Goal: Task Accomplishment & Management: Manage account settings

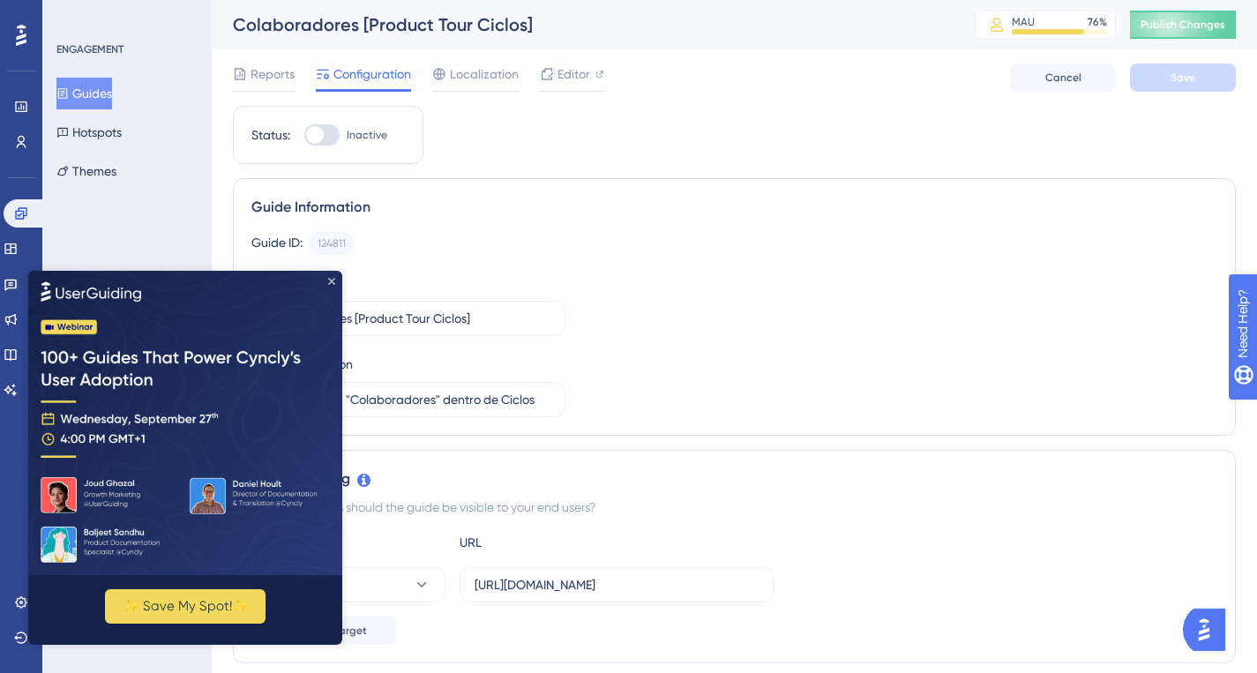
click at [332, 280] on icon "Close Preview" at bounding box center [331, 280] width 7 height 7
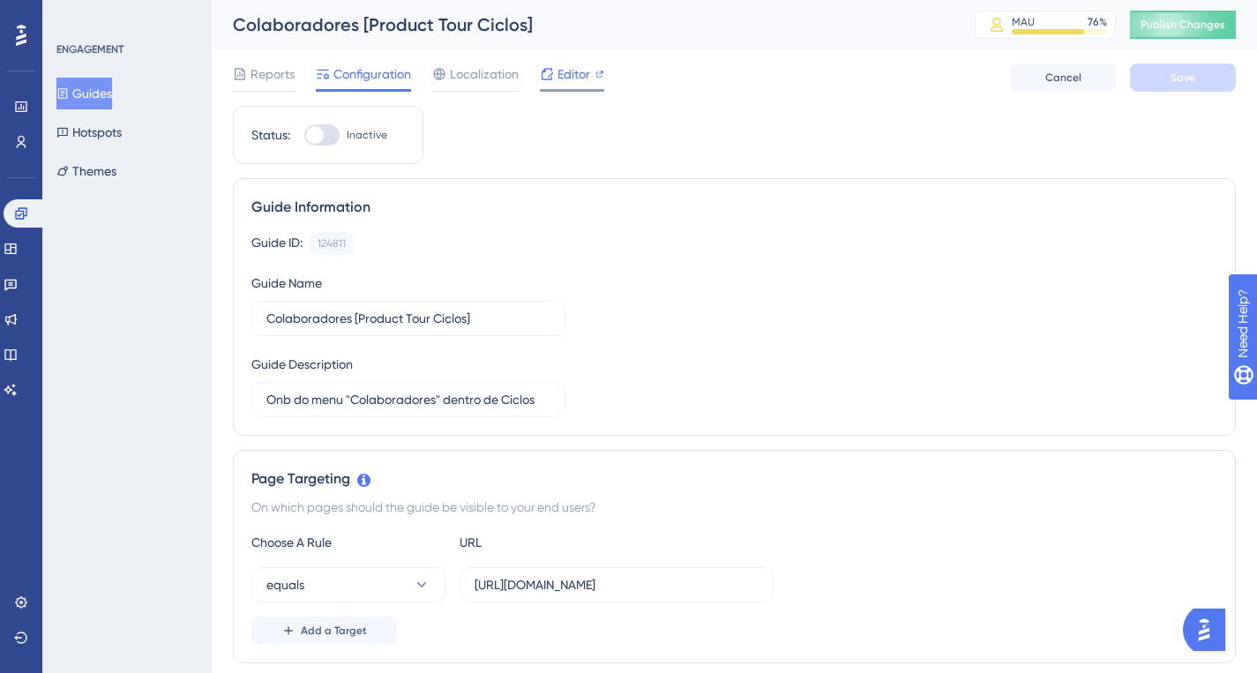
click at [558, 84] on span "Editor" at bounding box center [573, 73] width 33 height 21
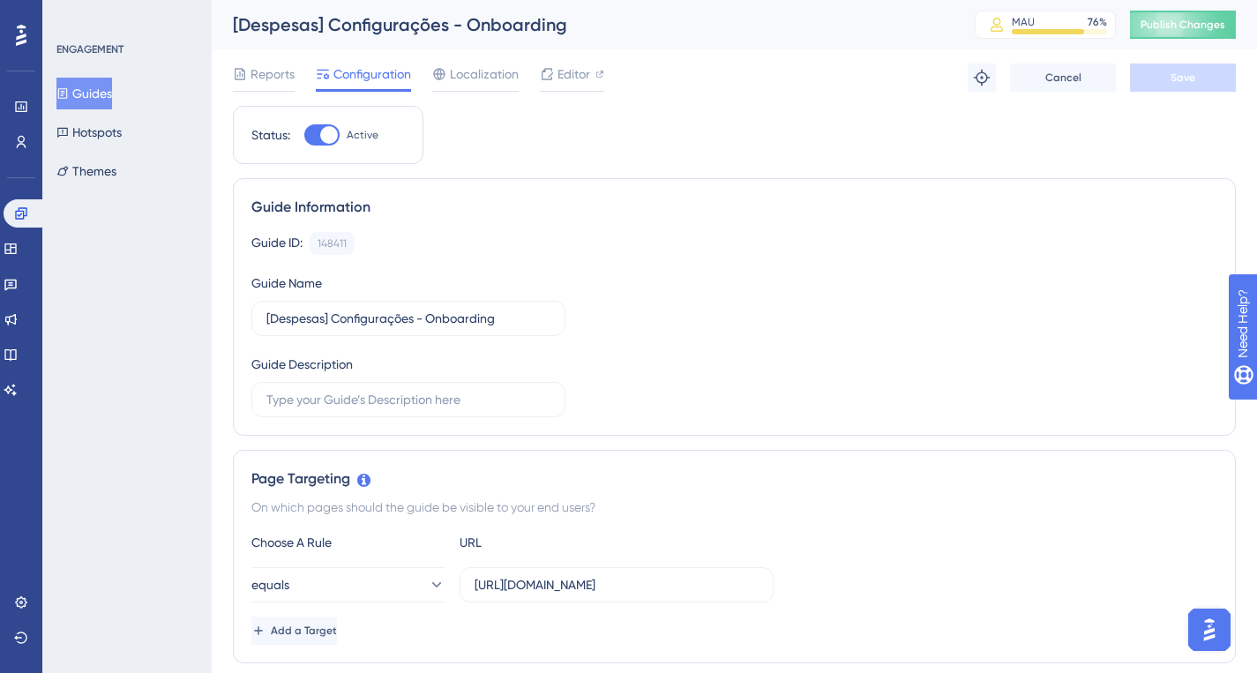
click at [69, 90] on icon at bounding box center [62, 93] width 12 height 12
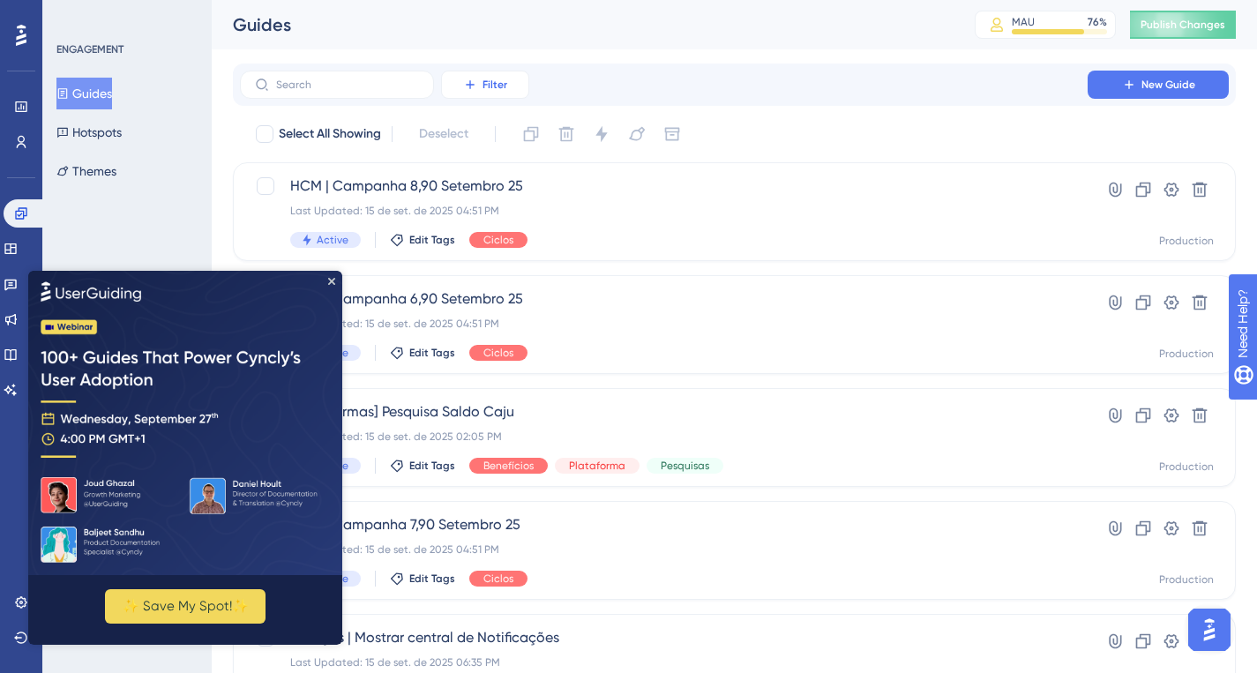
click at [504, 86] on span "Filter" at bounding box center [494, 85] width 25 height 14
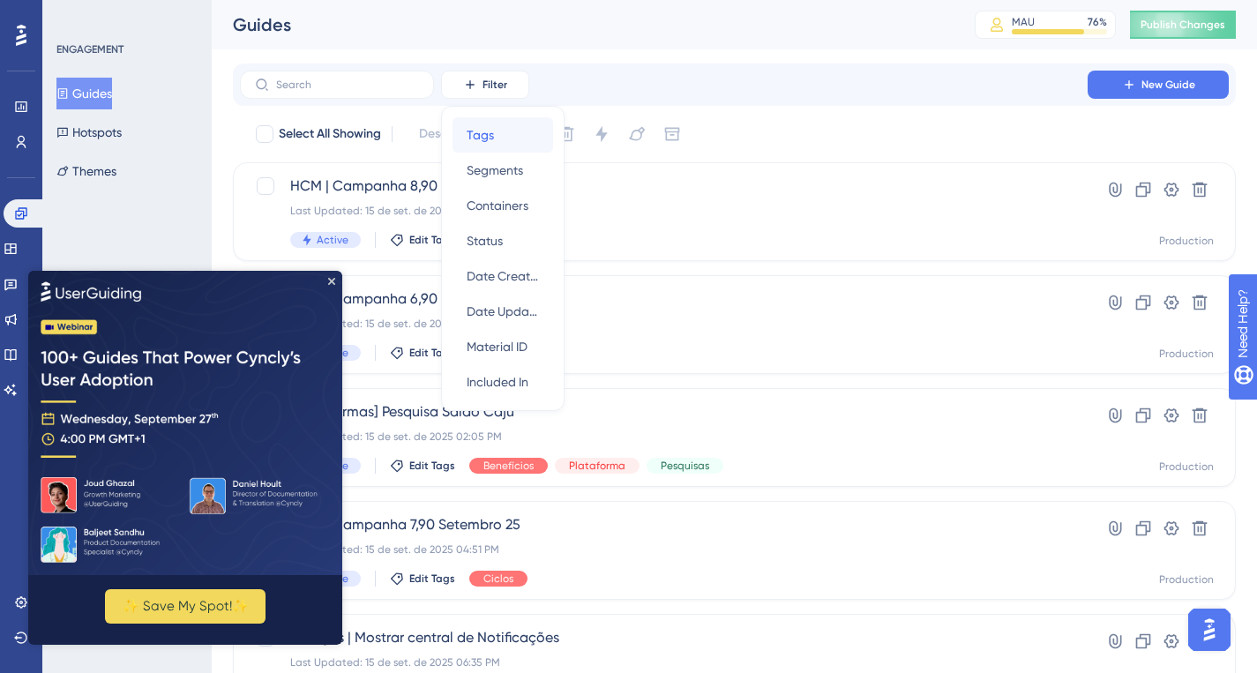
click at [502, 125] on div "Tags Tags" at bounding box center [503, 134] width 72 height 35
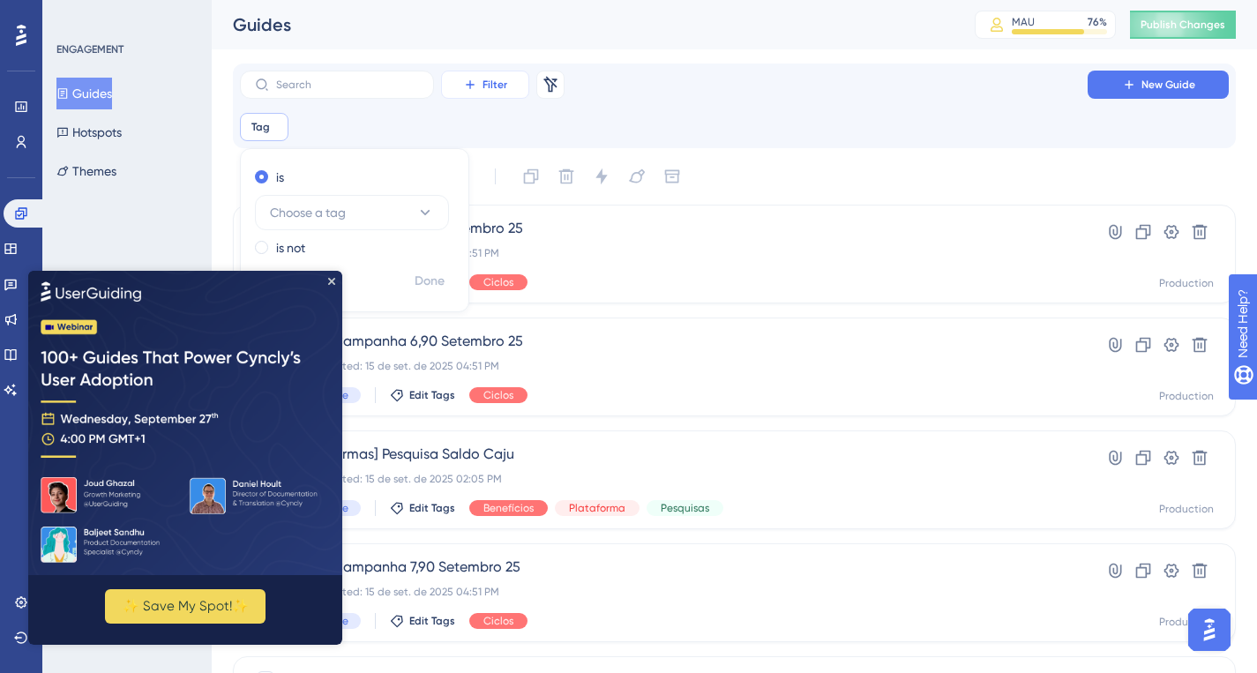
click at [480, 87] on button "Filter" at bounding box center [485, 85] width 88 height 28
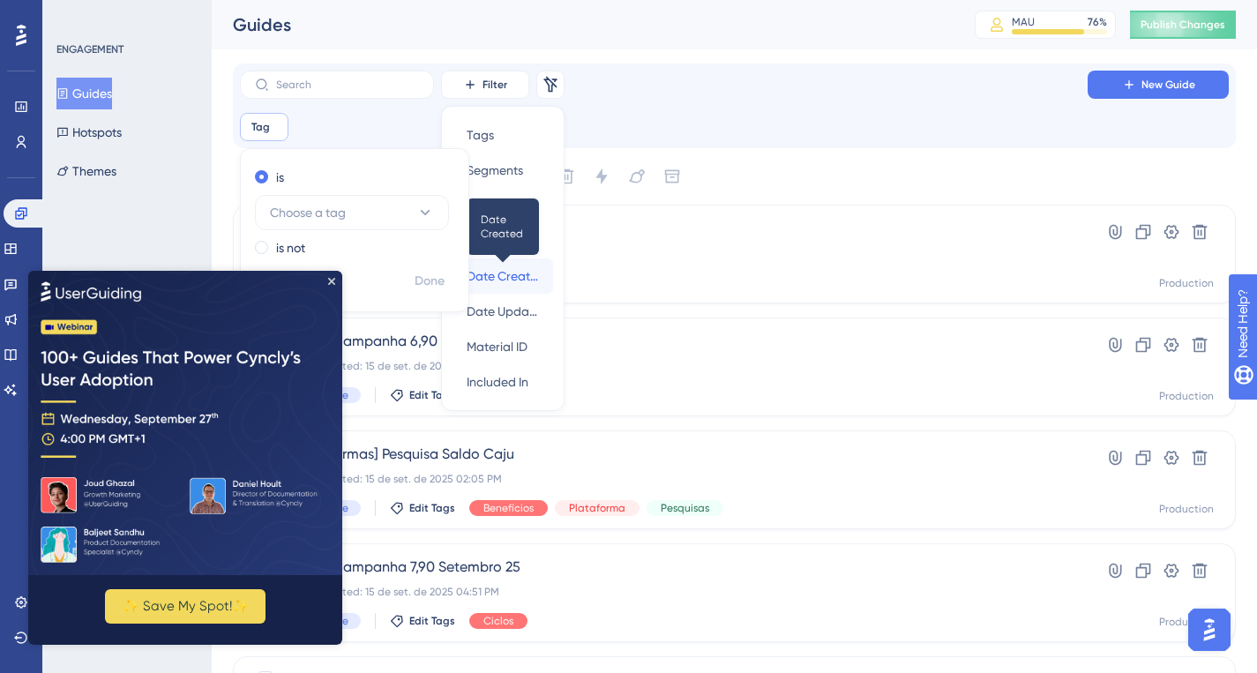
click at [512, 261] on div "Date Created Date Created" at bounding box center [503, 275] width 72 height 35
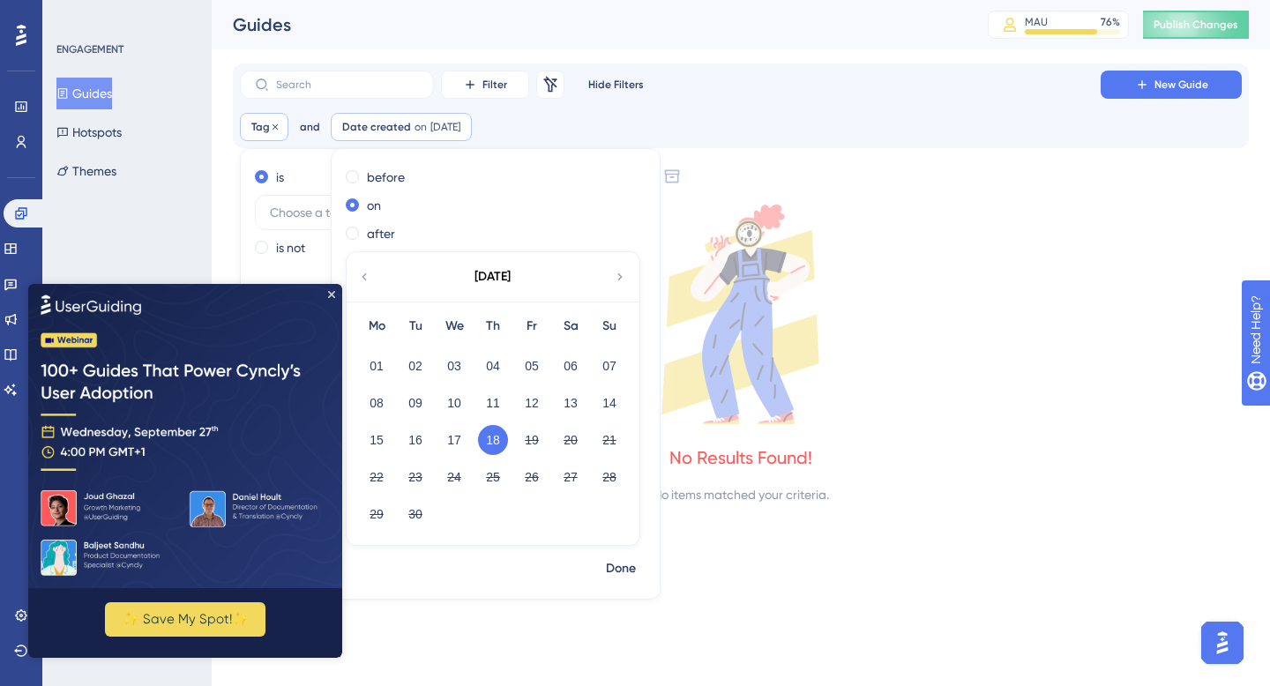
click at [265, 128] on span "Tag" at bounding box center [260, 127] width 19 height 14
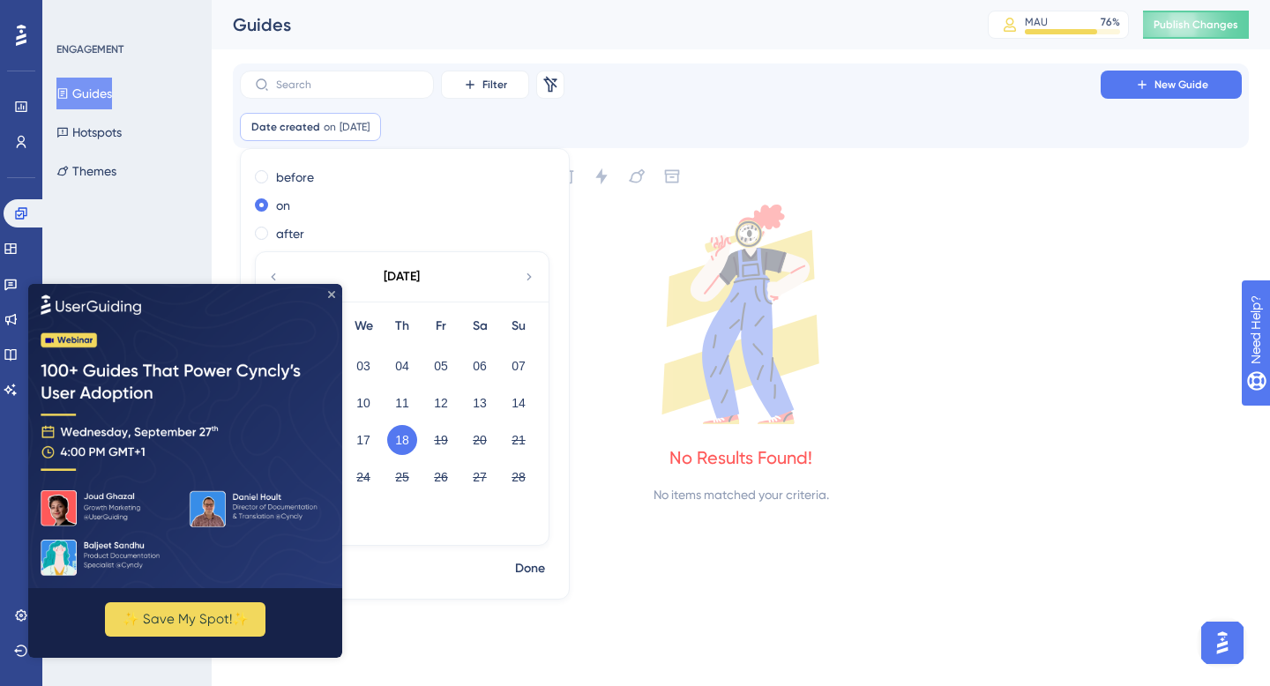
click at [331, 294] on icon "Close Preview" at bounding box center [331, 293] width 7 height 7
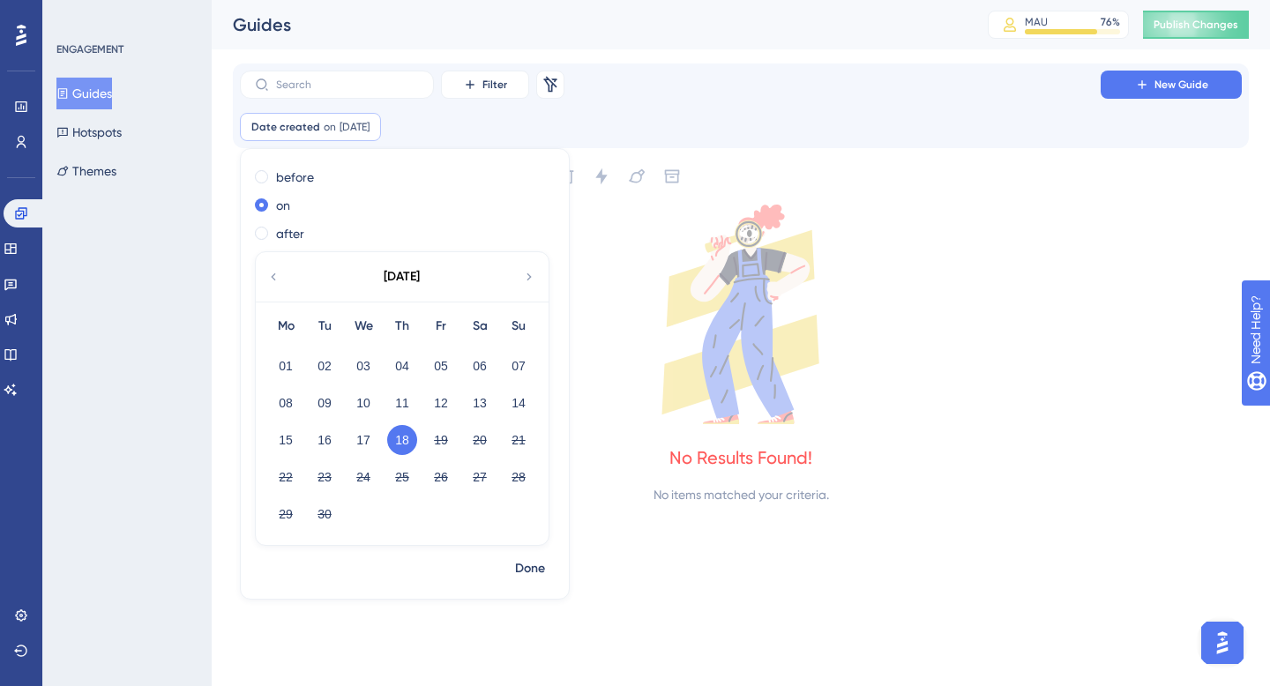
click at [498, 123] on div "Date created on [DATE] [DATE] Remove before on after [DATE] Mo Tu We Th Fr Sa S…" at bounding box center [741, 127] width 1002 height 28
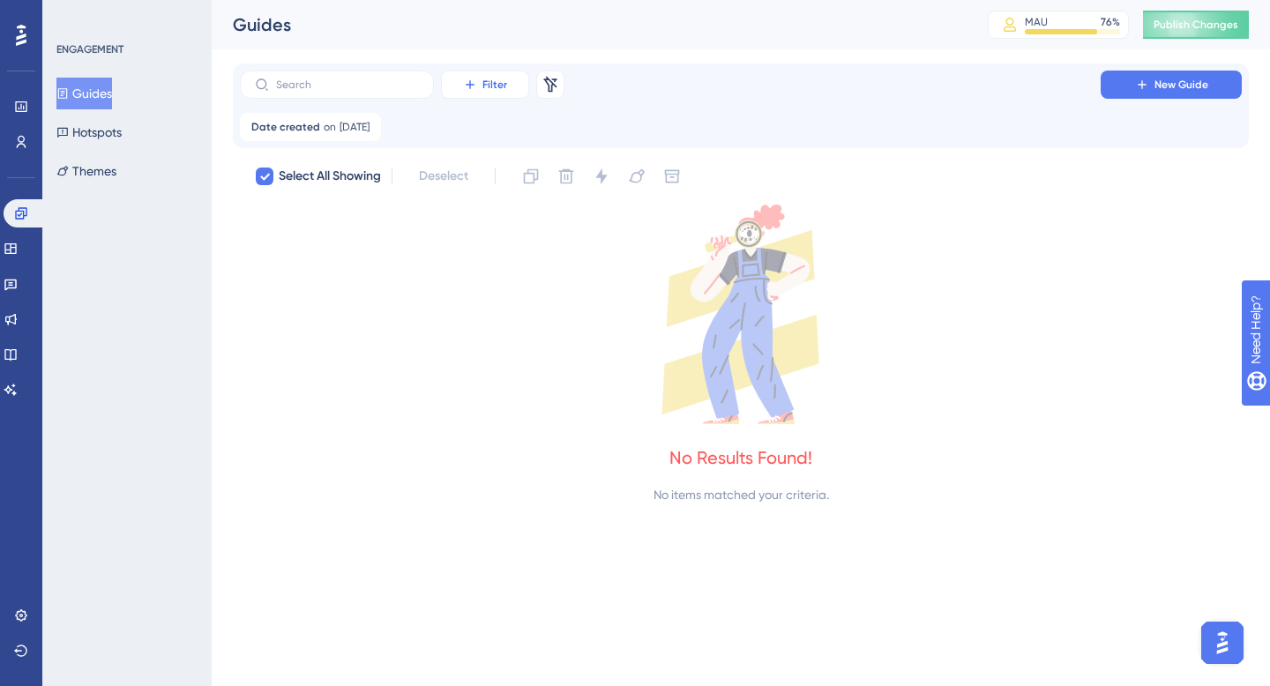
click at [465, 85] on icon at bounding box center [470, 85] width 14 height 14
click at [499, 135] on div "Tags Tags" at bounding box center [503, 134] width 72 height 35
click at [373, 124] on icon at bounding box center [367, 127] width 11 height 11
checkbox input "false"
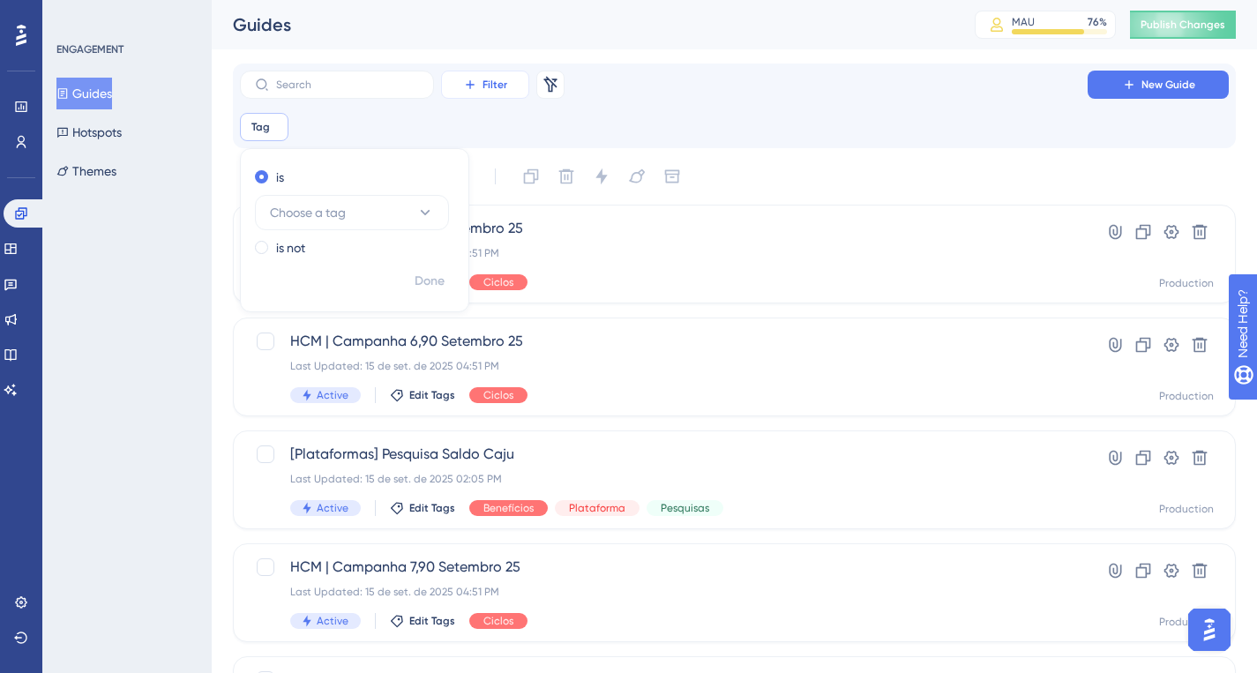
click at [518, 81] on button "Filter" at bounding box center [485, 85] width 88 height 28
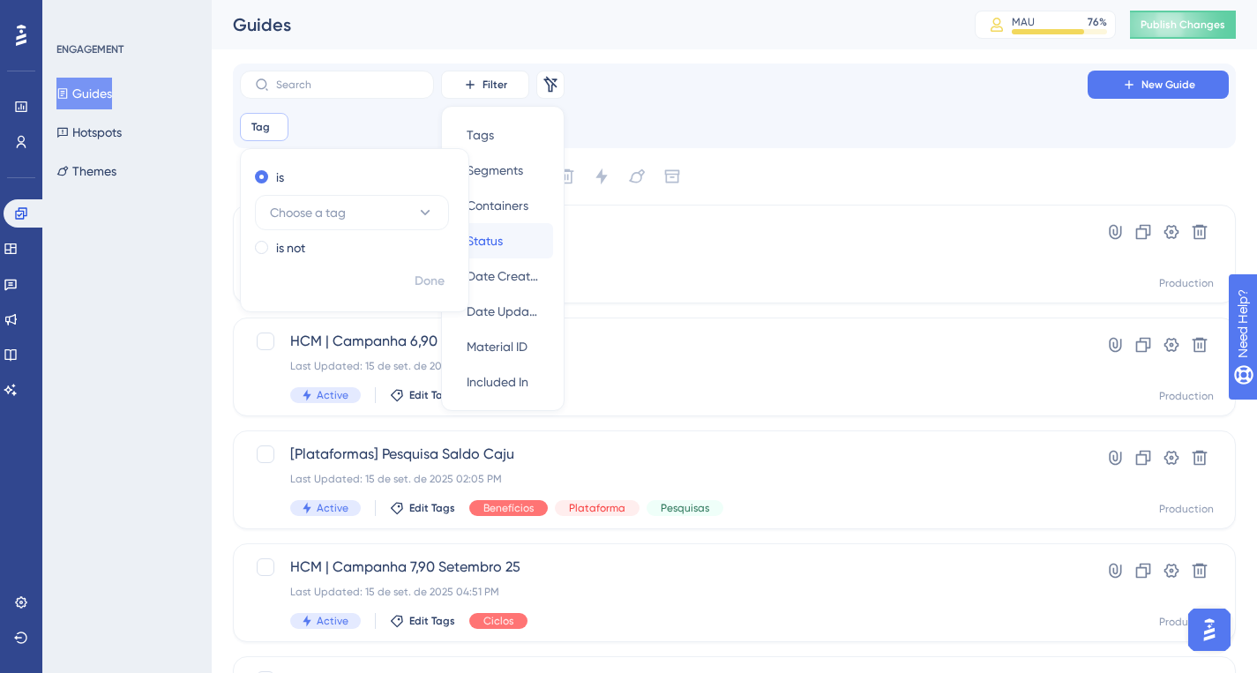
click at [510, 229] on div "Status Status" at bounding box center [503, 240] width 72 height 35
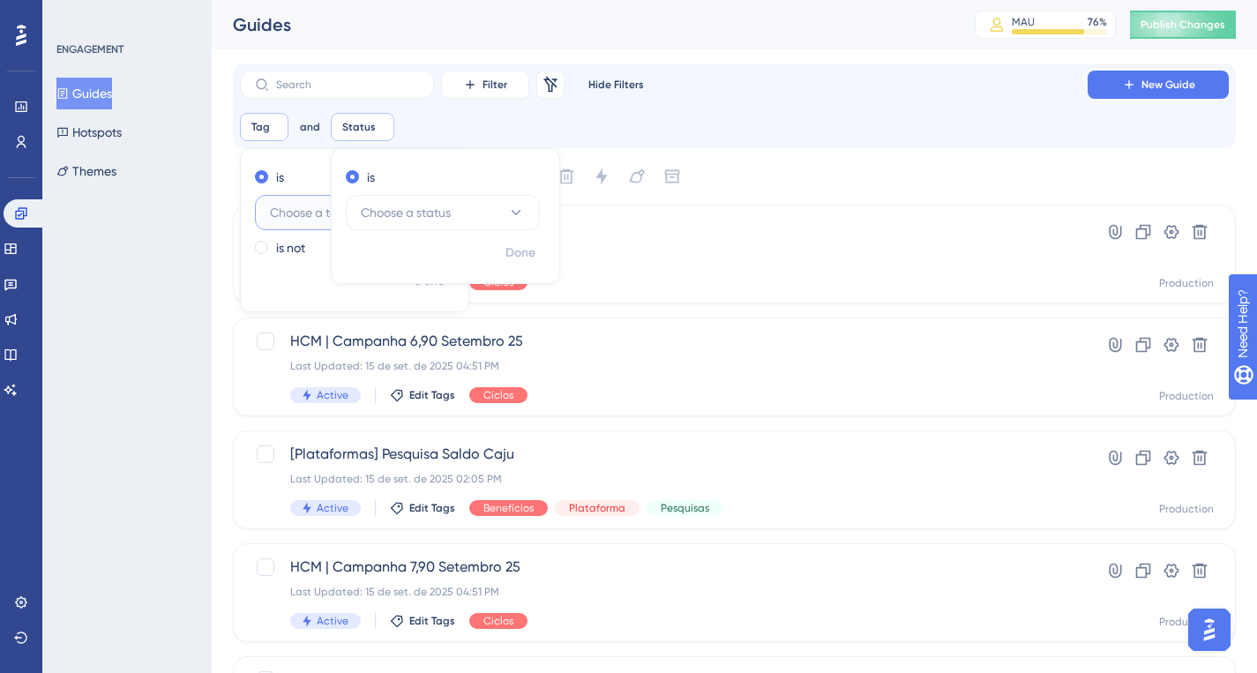
click at [294, 222] on button "Choose a tag" at bounding box center [352, 212] width 194 height 35
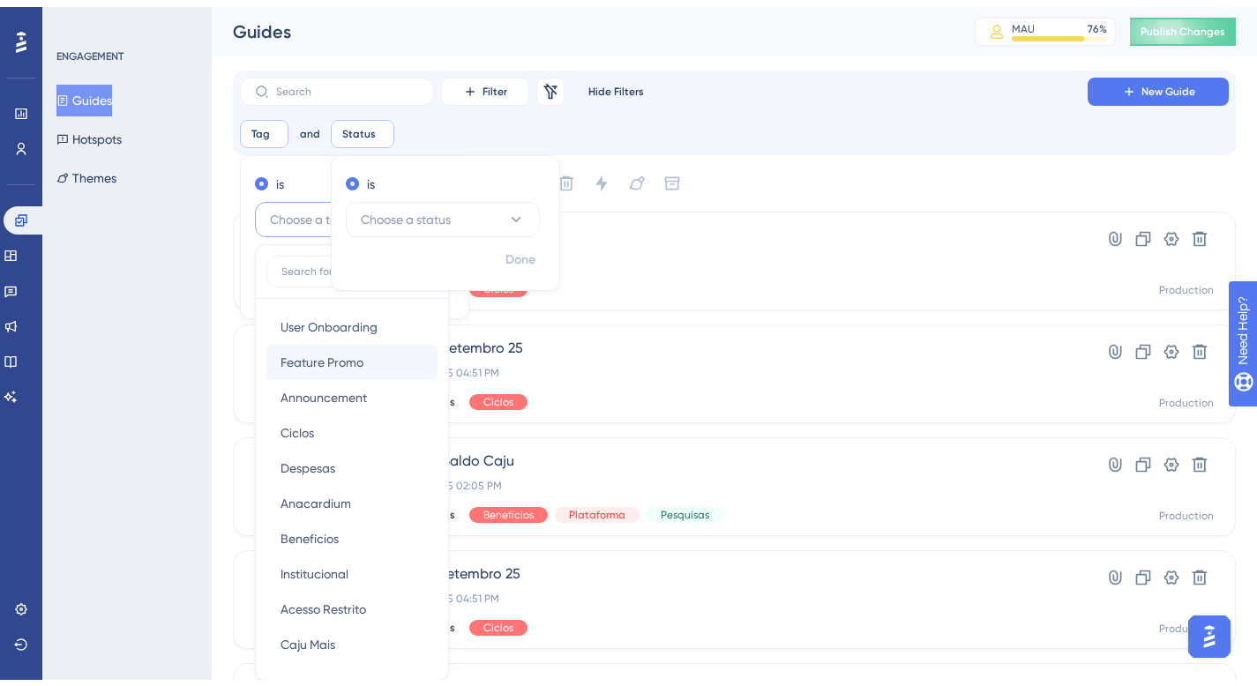
scroll to position [116, 0]
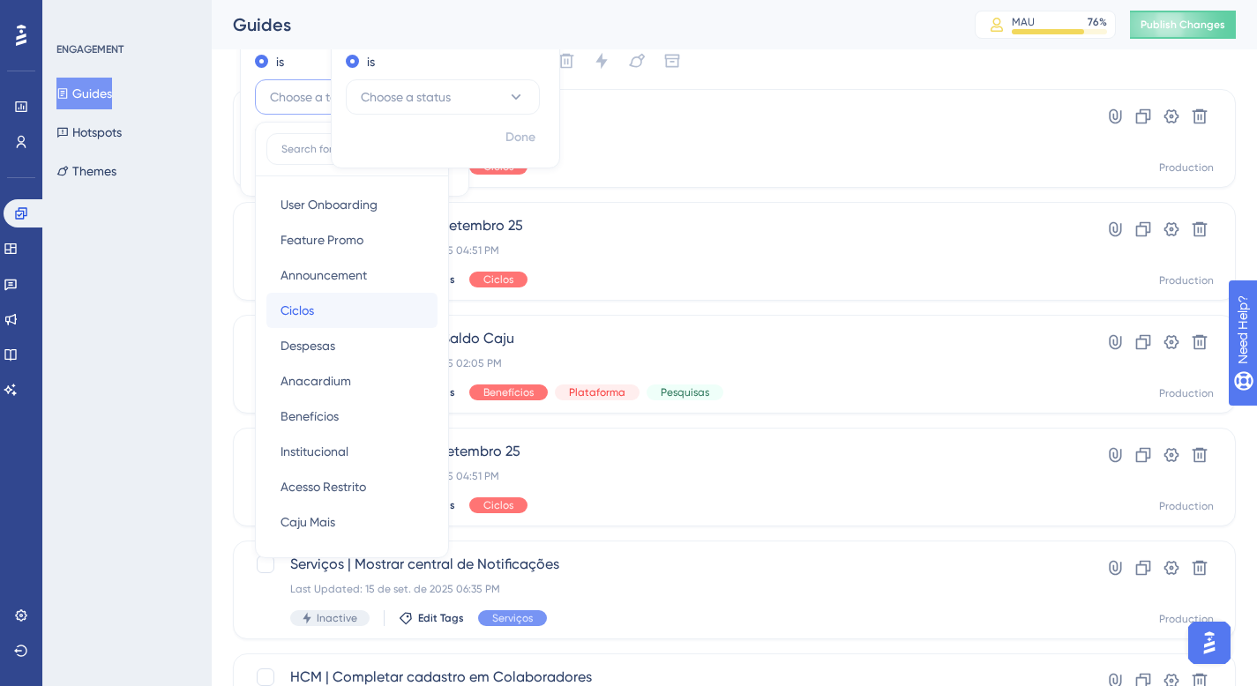
click at [337, 309] on div "Ciclos Ciclos" at bounding box center [351, 310] width 143 height 35
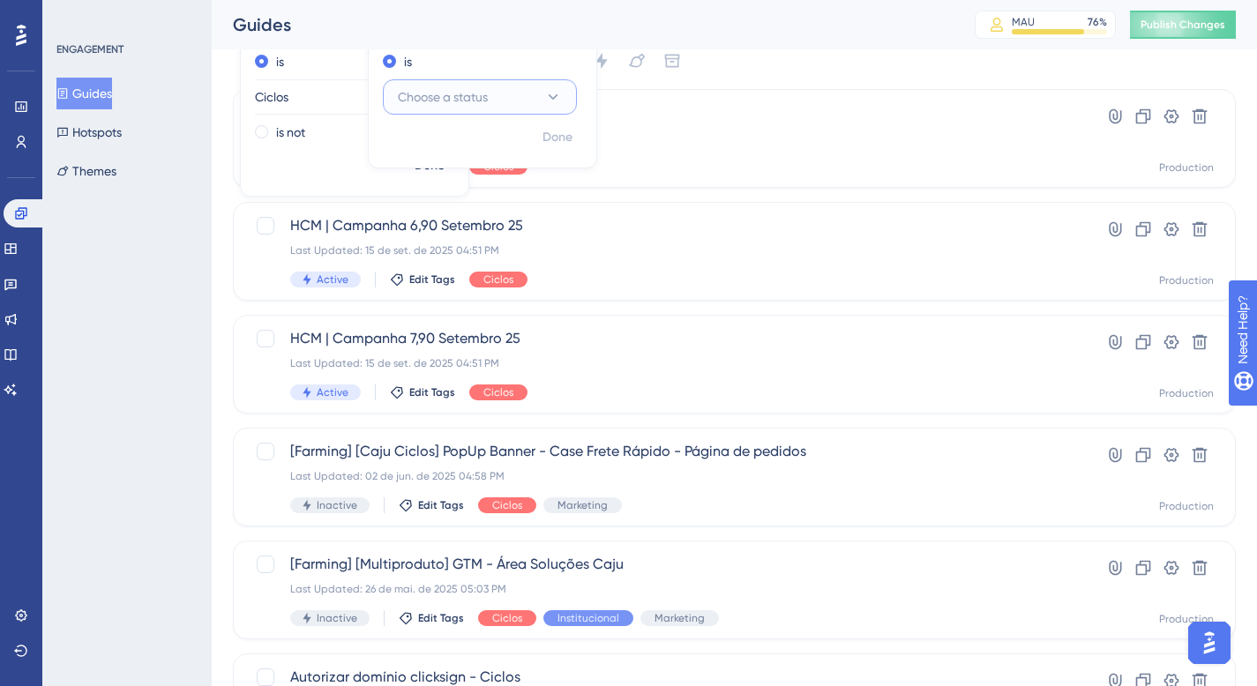
click at [480, 92] on span "Choose a status" at bounding box center [443, 96] width 90 height 21
click at [463, 163] on div "Active Active" at bounding box center [479, 150] width 143 height 35
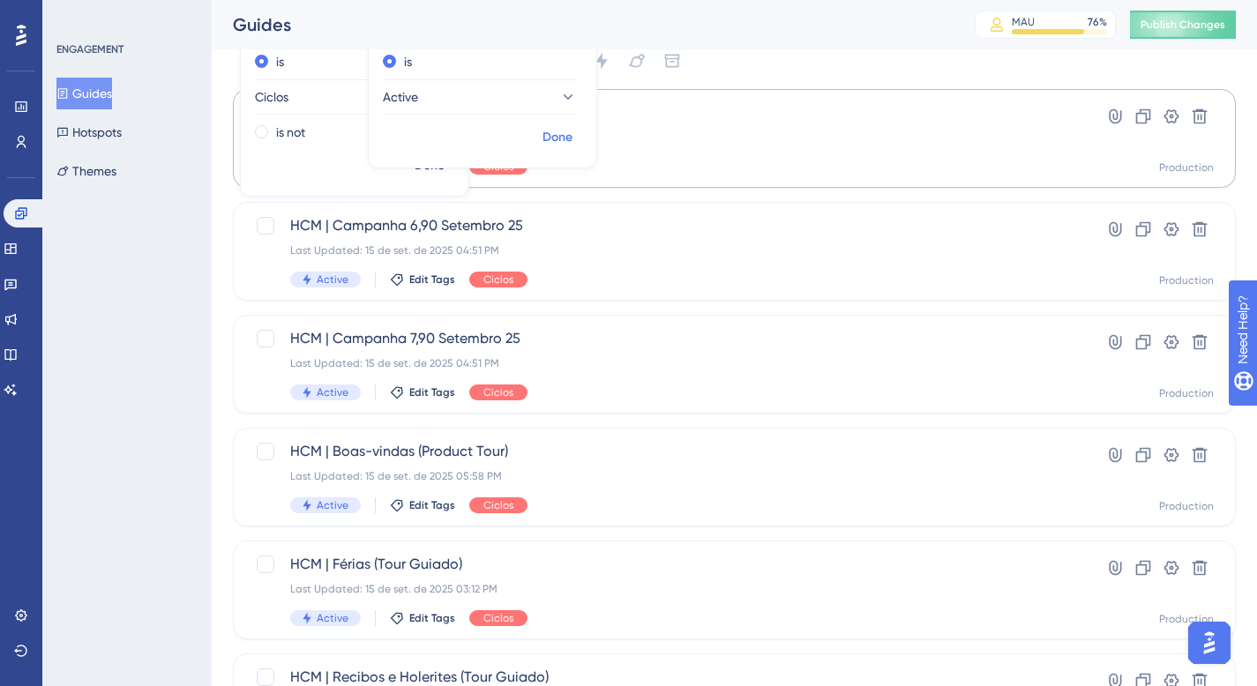
drag, startPoint x: 565, startPoint y: 133, endPoint x: 545, endPoint y: 143, distance: 22.5
click at [565, 134] on span "Done" at bounding box center [557, 137] width 30 height 21
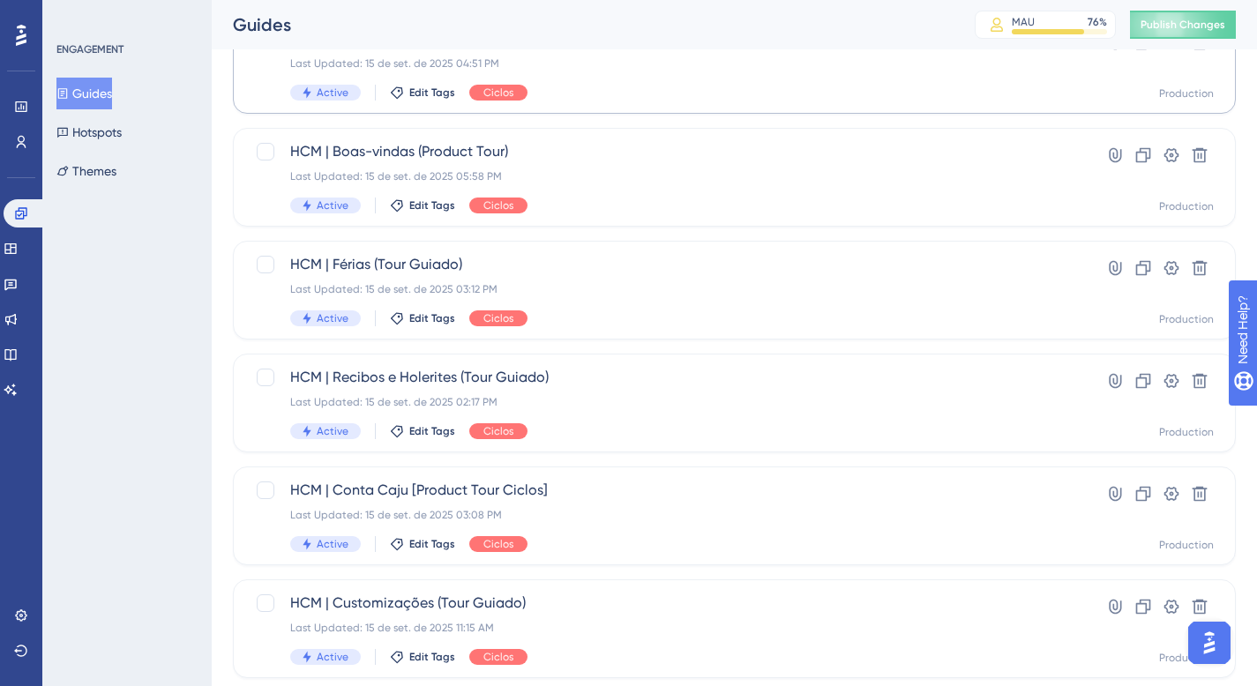
scroll to position [554, 0]
